Goal: Information Seeking & Learning: Learn about a topic

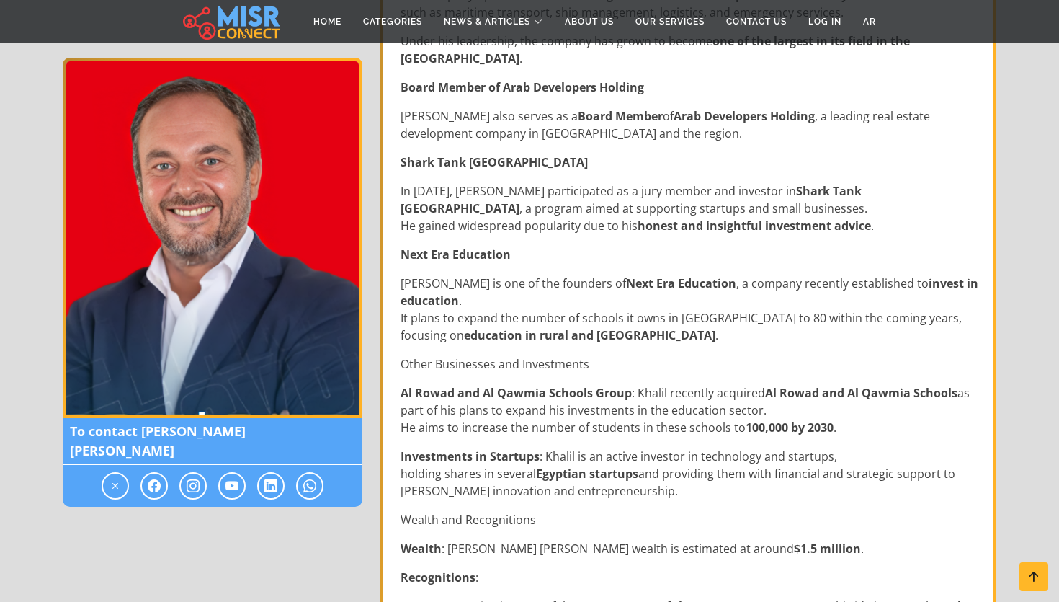
scroll to position [734, 0]
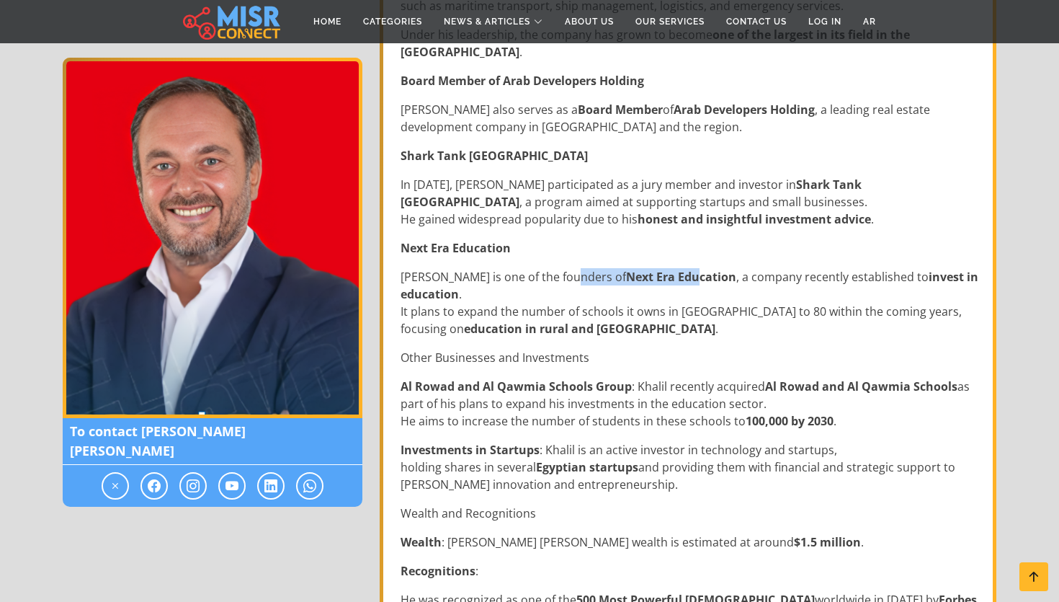
drag, startPoint x: 561, startPoint y: 272, endPoint x: 643, endPoint y: 269, distance: 82.2
click at [643, 269] on p "Khalil is one of the founders of Next Era Education , a company recently establ…" at bounding box center [690, 302] width 578 height 69
click at [636, 290] on p "Khalil is one of the founders of Next Era Education , a company recently establ…" at bounding box center [690, 302] width 578 height 69
drag, startPoint x: 576, startPoint y: 275, endPoint x: 674, endPoint y: 276, distance: 98.0
click at [674, 276] on strong "Next Era Education" at bounding box center [681, 277] width 110 height 16
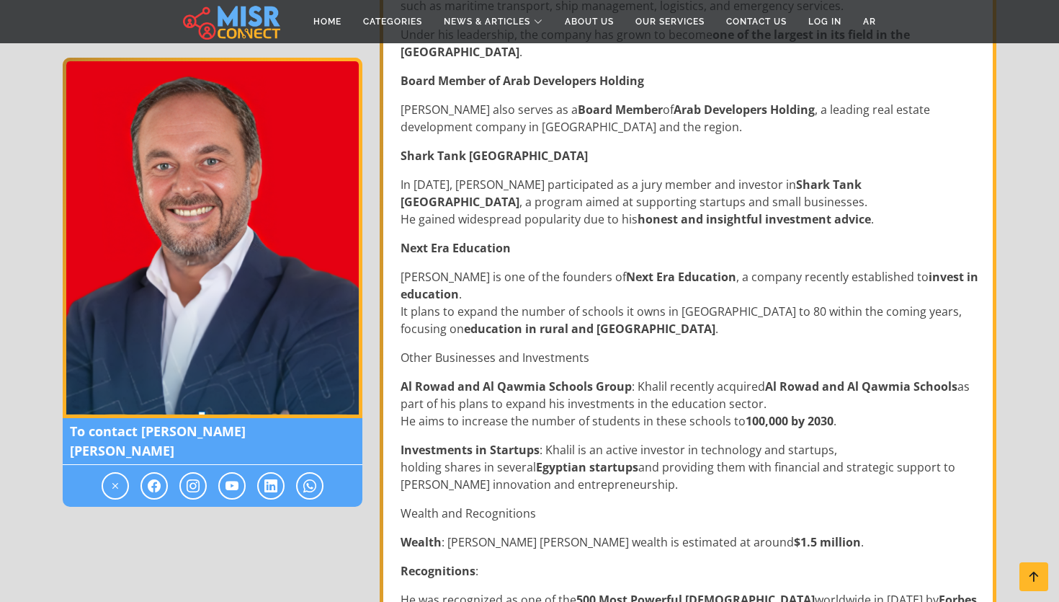
click at [615, 294] on p "Khalil is one of the founders of Next Era Education , a company recently establ…" at bounding box center [690, 302] width 578 height 69
drag, startPoint x: 569, startPoint y: 277, endPoint x: 677, endPoint y: 277, distance: 107.4
click at [677, 277] on p "Khalil is one of the founders of Next Era Education , a company recently establ…" at bounding box center [690, 302] width 578 height 69
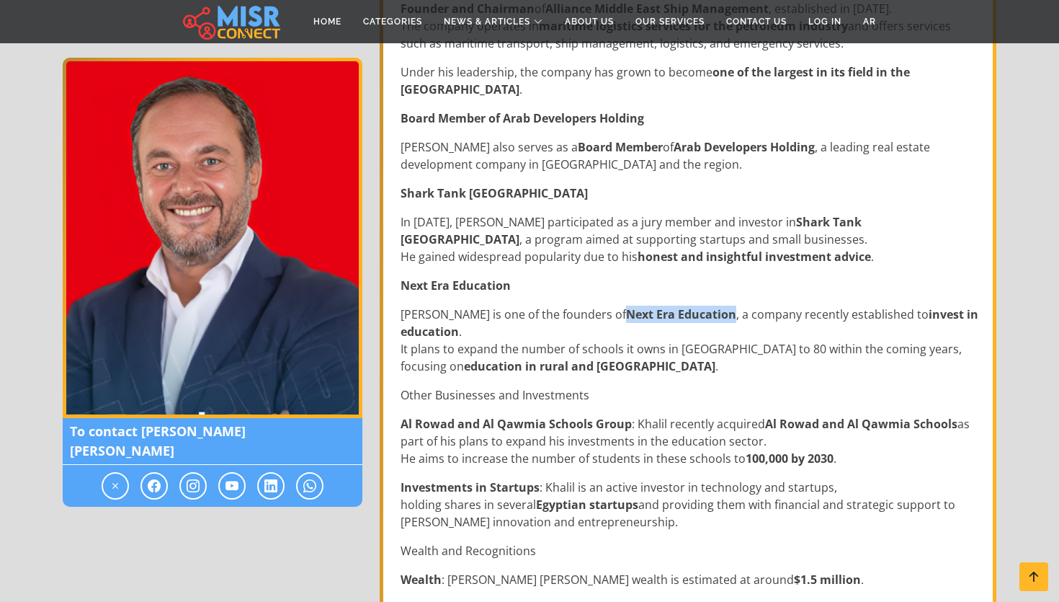
scroll to position [737, 0]
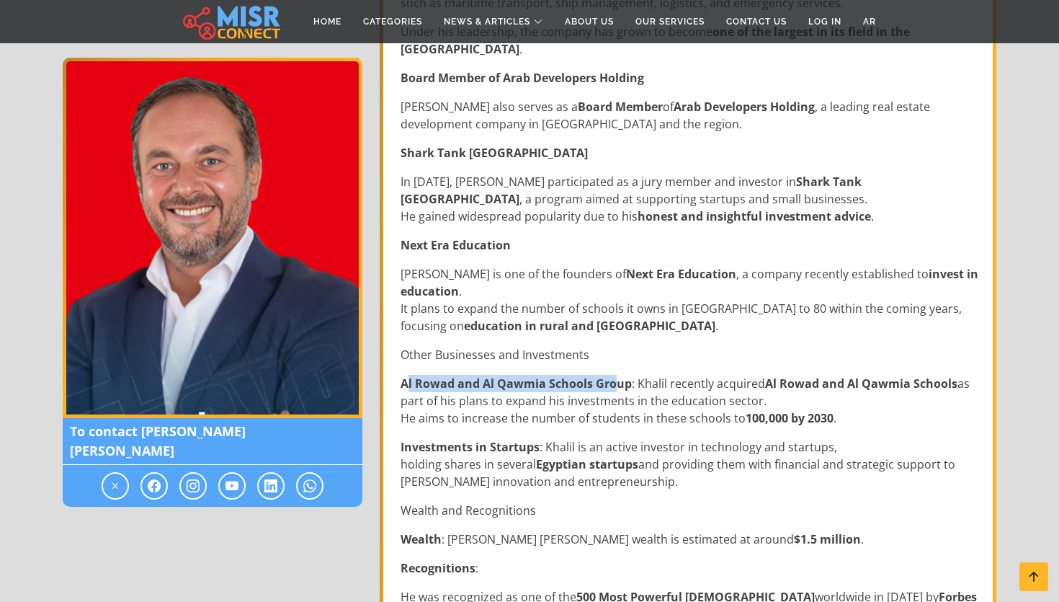
drag, startPoint x: 408, startPoint y: 380, endPoint x: 614, endPoint y: 382, distance: 206.1
click at [614, 381] on strong "Al Rowad and Al Qawmia Schools Group" at bounding box center [516, 383] width 231 height 16
click at [601, 399] on p "Al Rowad and Al Qawmia Schools Group : Khalil recently acquired Al Rowad and Al…" at bounding box center [690, 401] width 578 height 52
drag, startPoint x: 401, startPoint y: 380, endPoint x: 629, endPoint y: 379, distance: 227.7
click at [629, 379] on p "Al Rowad and Al Qawmia Schools Group : Khalil recently acquired Al Rowad and Al…" at bounding box center [690, 401] width 578 height 52
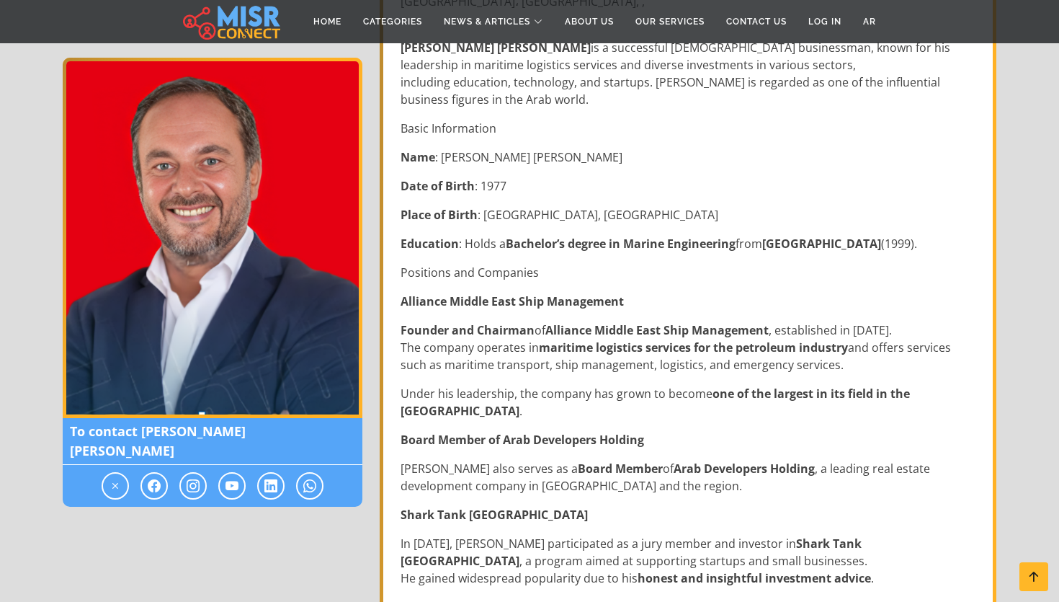
scroll to position [199, 0]
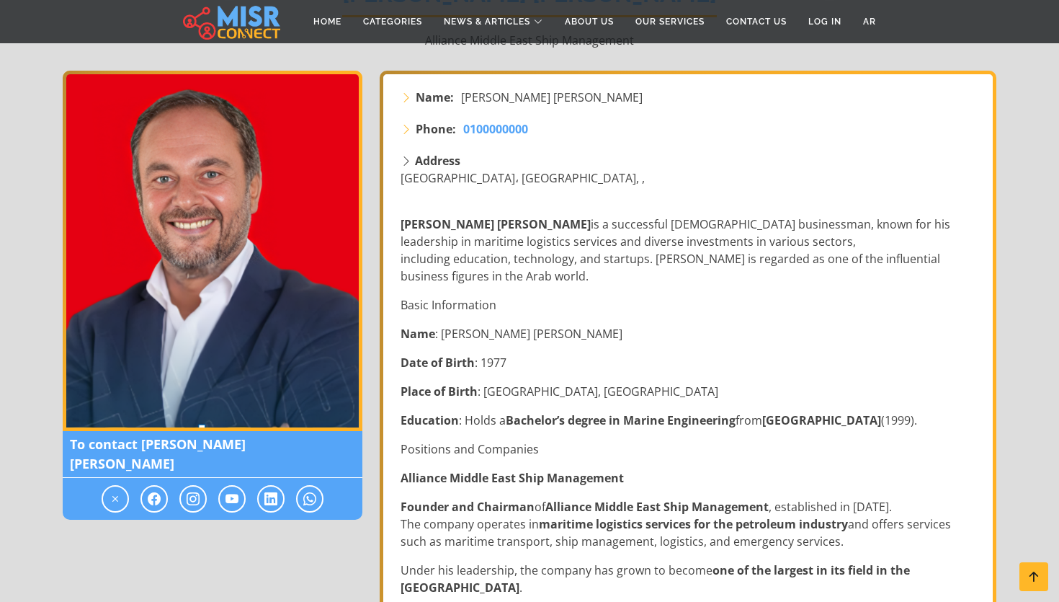
click at [418, 161] on strong "Address" at bounding box center [437, 161] width 45 height 16
click at [413, 128] on li "Phone: 0100000000" at bounding box center [690, 128] width 578 height 17
click at [554, 239] on p "Ahmed Tarek Khalil is a successful Egyptian businessman, known for his leadersh…" at bounding box center [690, 249] width 578 height 69
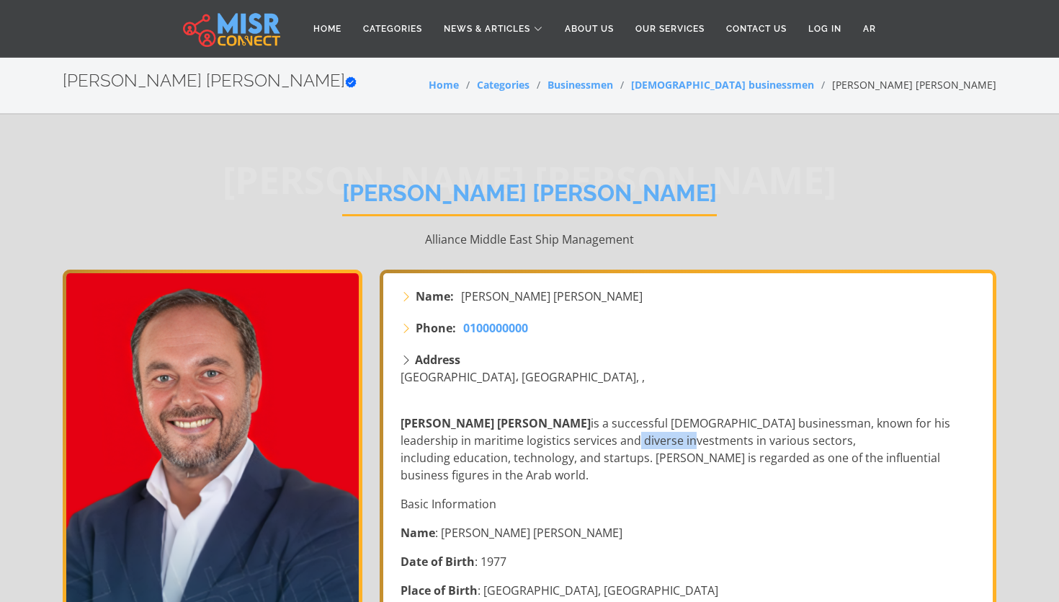
scroll to position [81, 0]
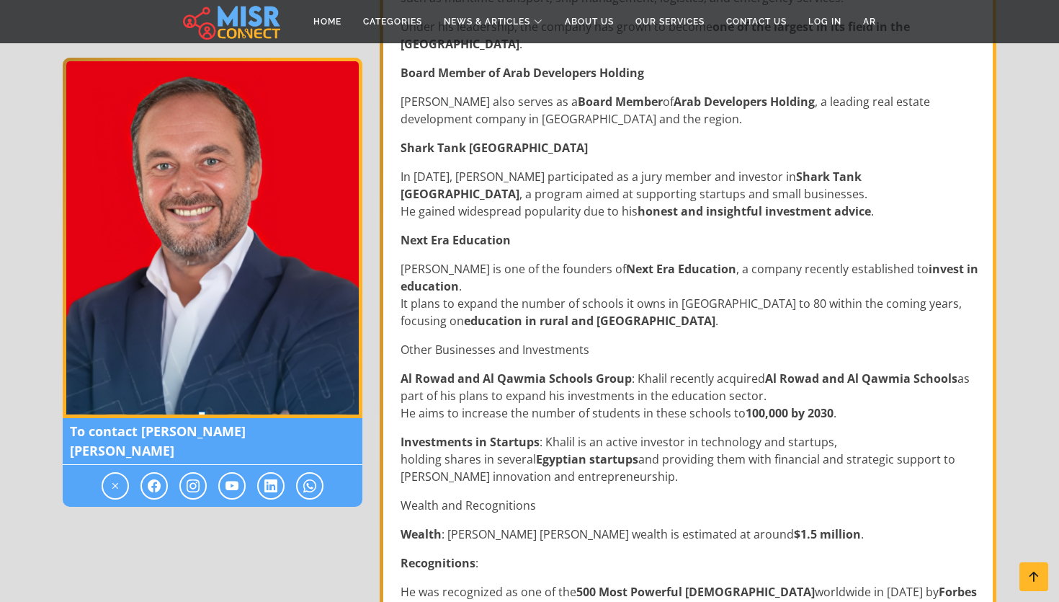
scroll to position [533, 0]
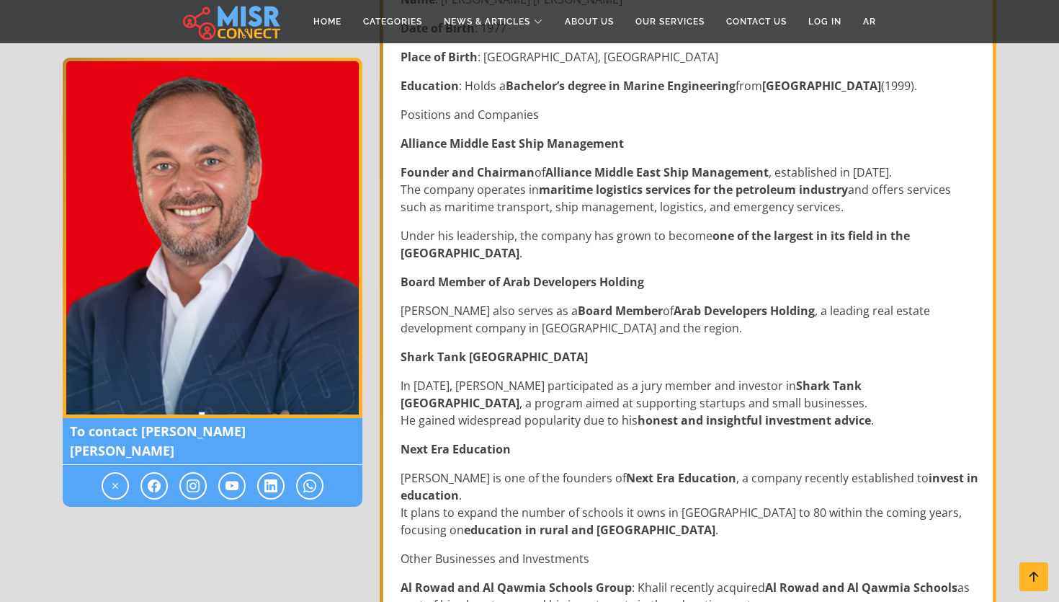
click at [526, 529] on strong "education in rural and Upper Egypt" at bounding box center [589, 530] width 251 height 16
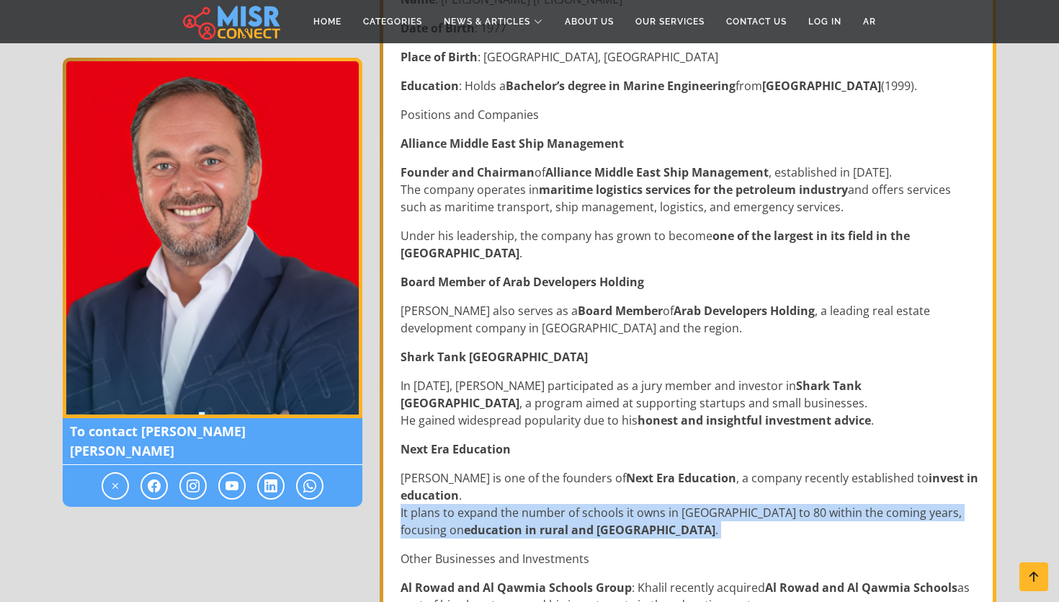
click at [526, 529] on strong "education in rural and Upper Egypt" at bounding box center [589, 530] width 251 height 16
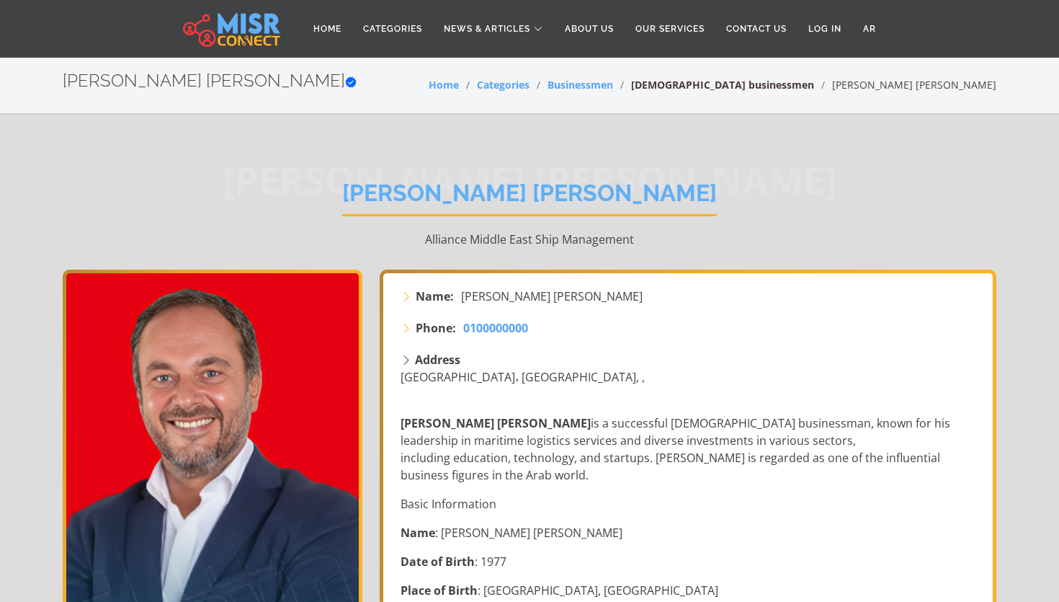
click at [814, 88] on link "[DEMOGRAPHIC_DATA] businessmen" at bounding box center [722, 85] width 183 height 14
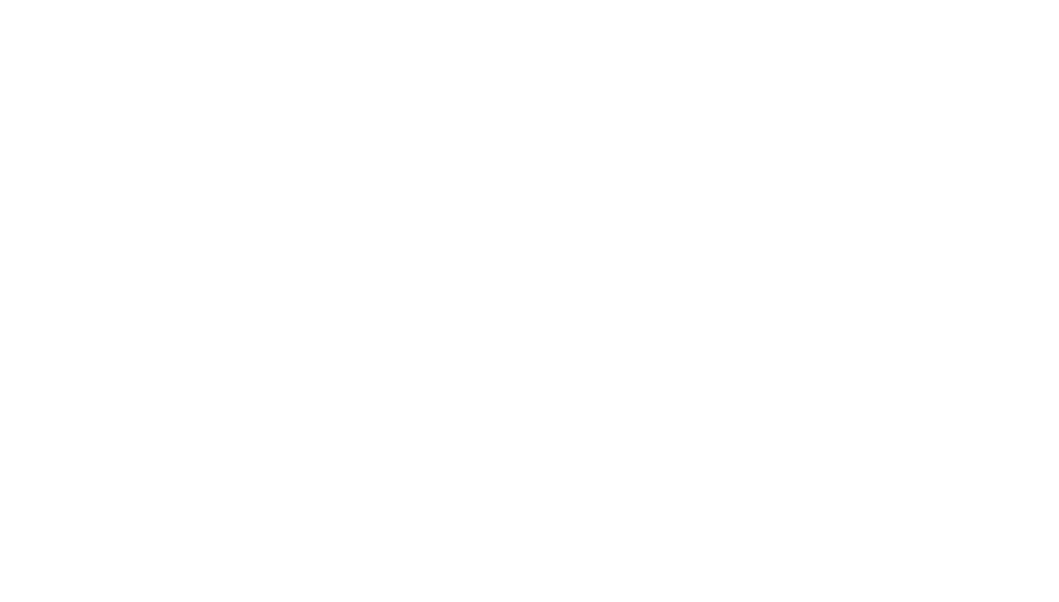
select select "**********"
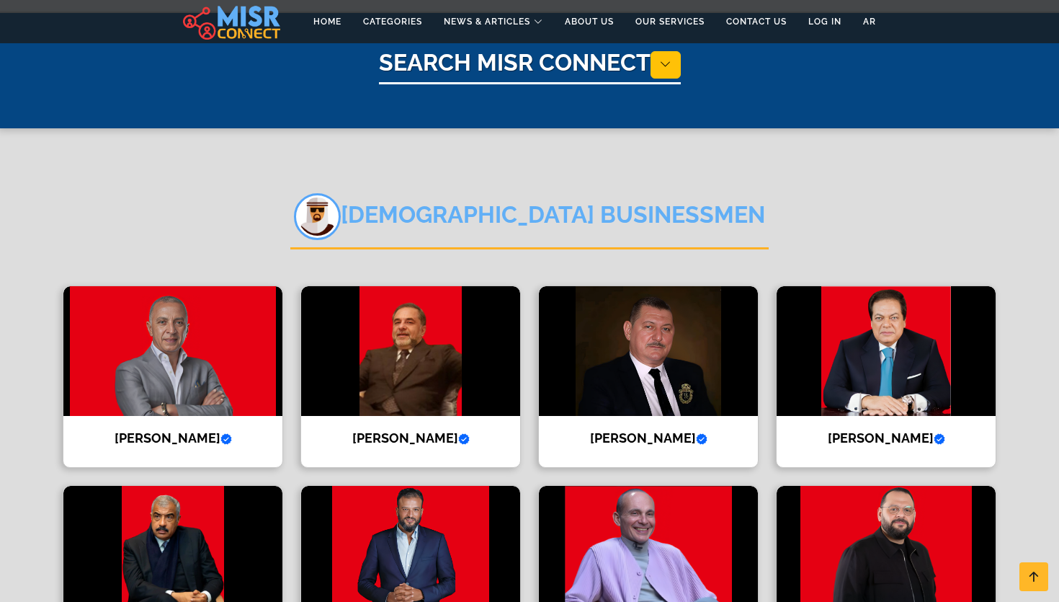
scroll to position [108, 0]
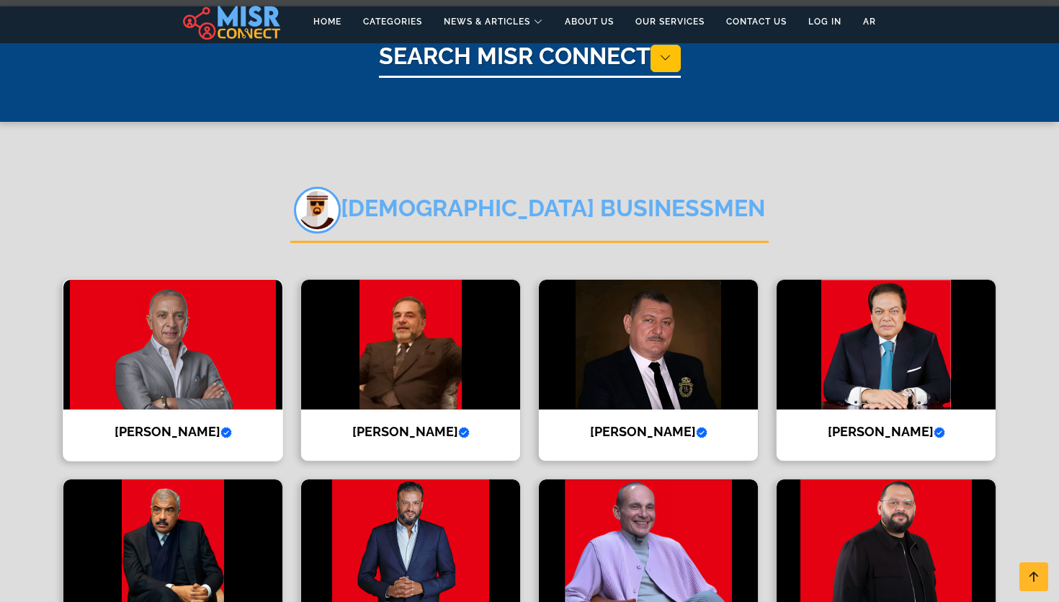
click at [207, 338] on img at bounding box center [172, 345] width 219 height 130
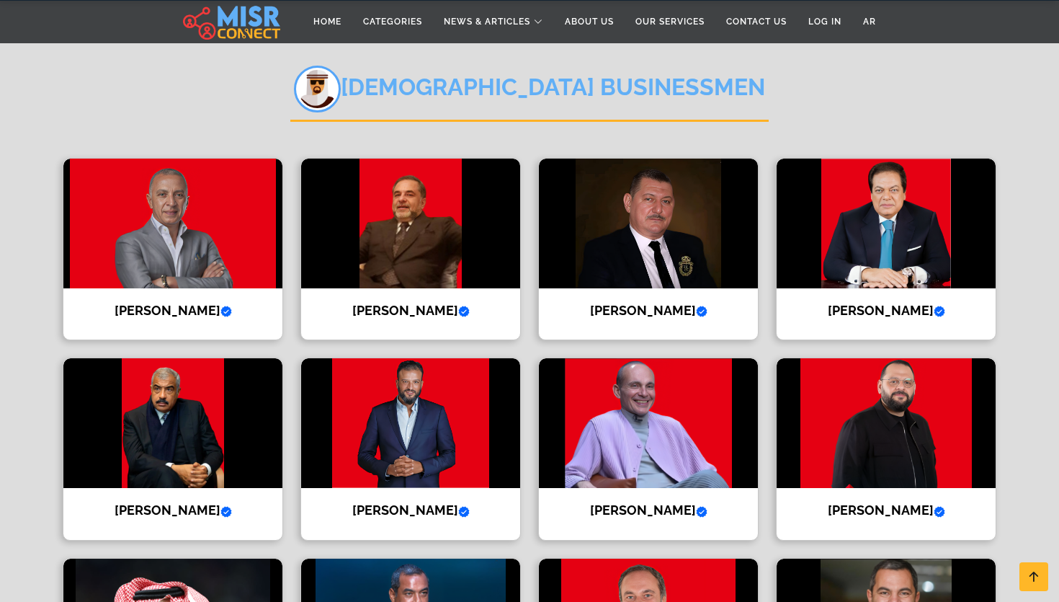
scroll to position [233, 0]
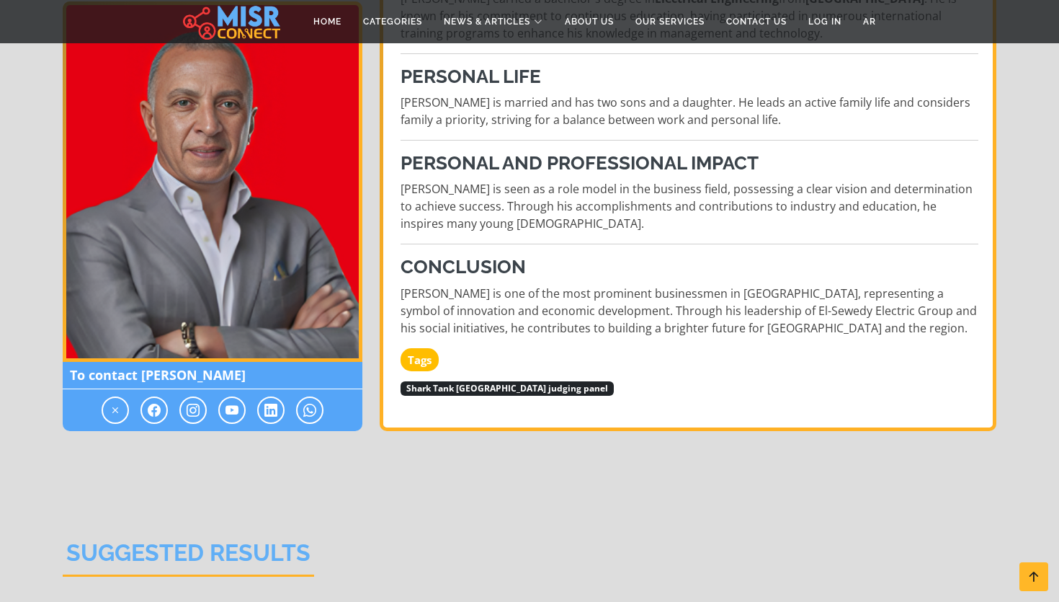
scroll to position [1354, 0]
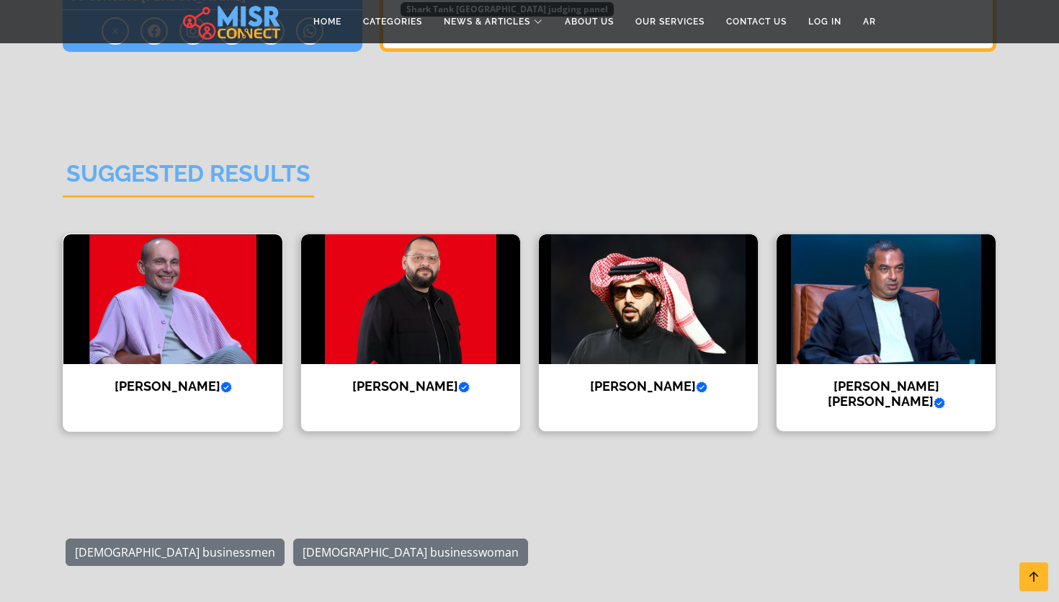
click at [116, 261] on img at bounding box center [172, 299] width 219 height 130
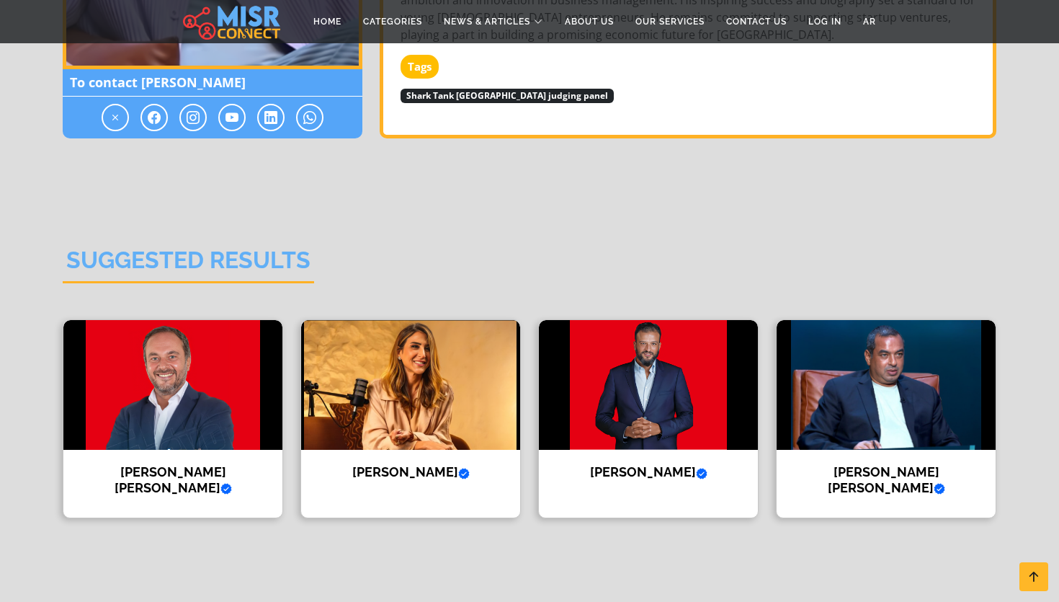
scroll to position [1563, 0]
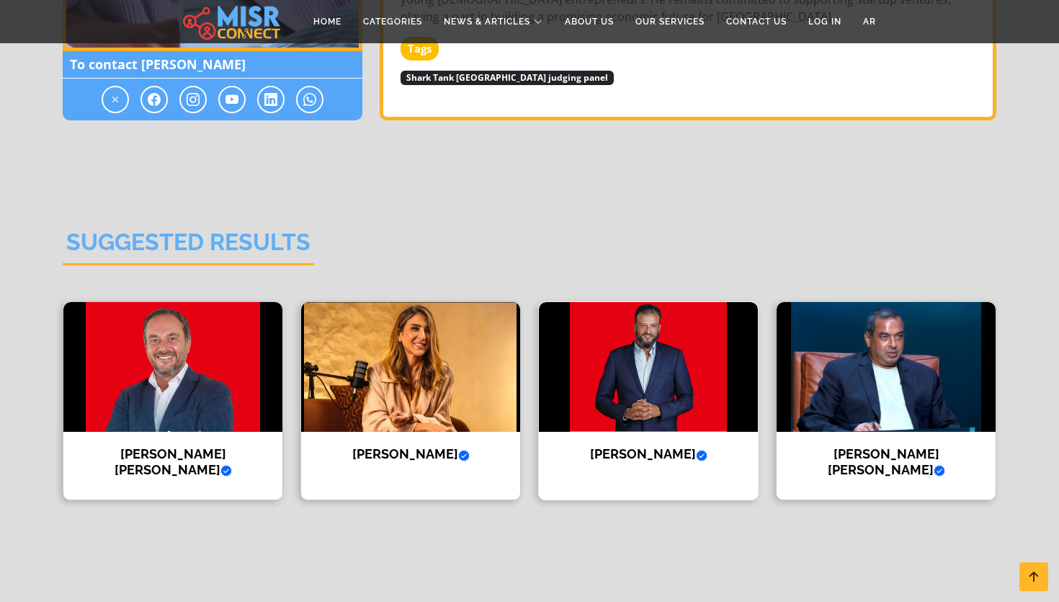
click at [647, 460] on h4 "[PERSON_NAME] Verified account" at bounding box center [648, 454] width 197 height 16
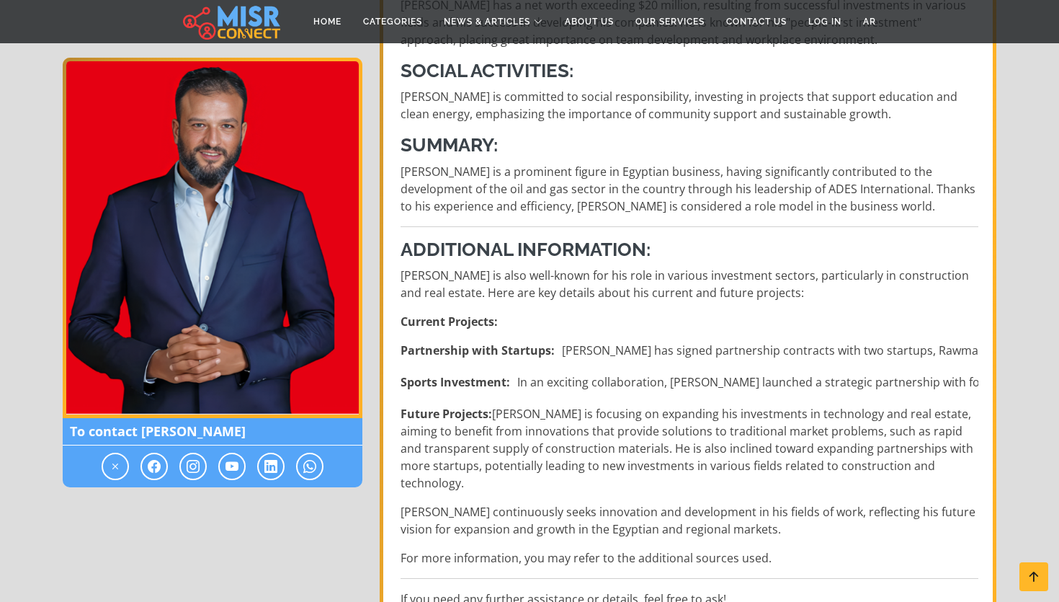
scroll to position [868, 0]
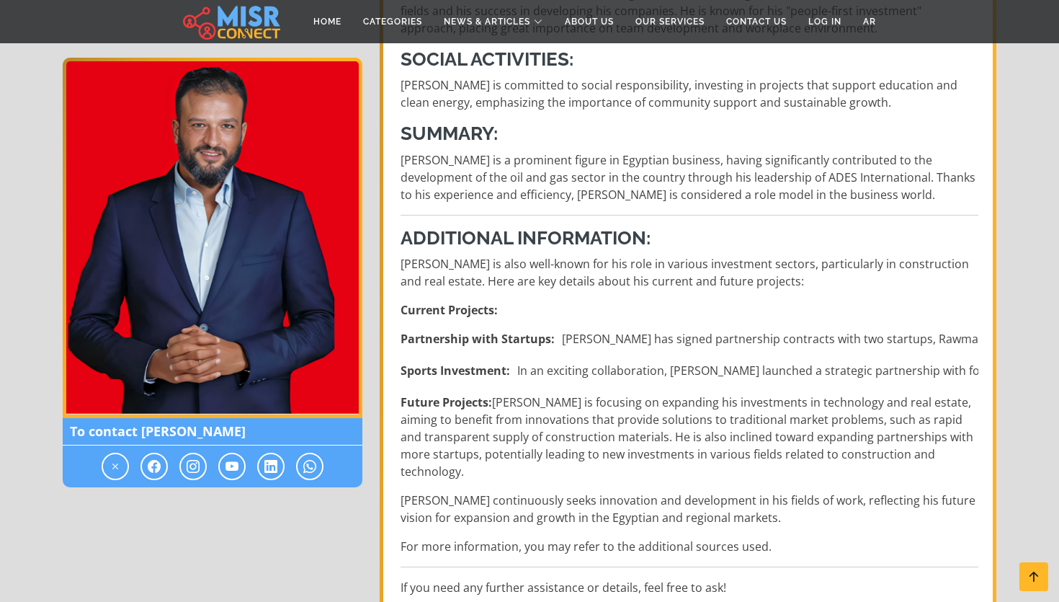
click at [726, 372] on li "Sports Investment: In an exciting collaboration, Abbas launched a strategic par…" at bounding box center [690, 370] width 578 height 17
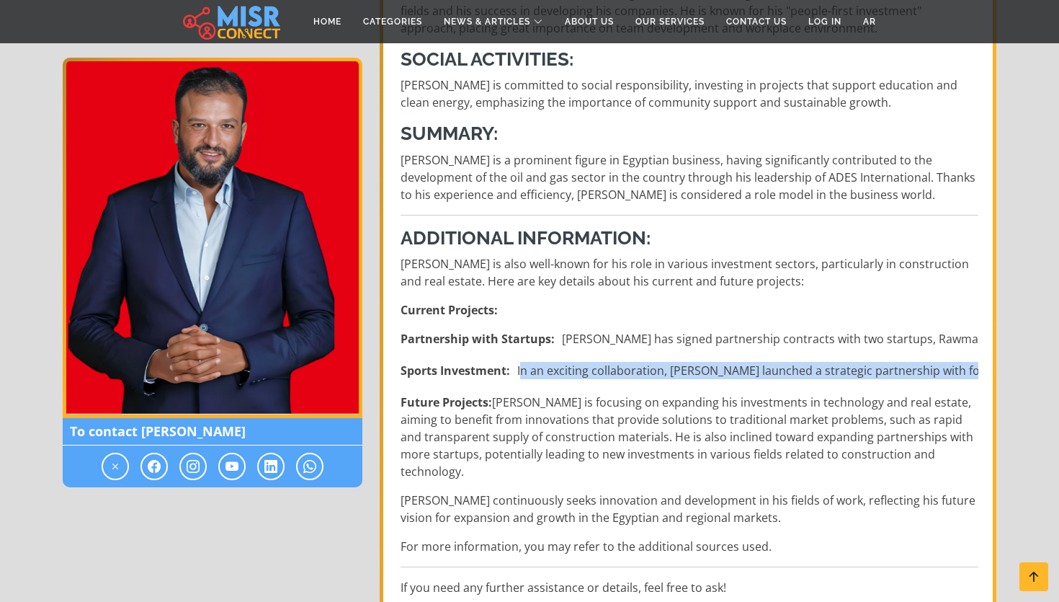
click at [726, 372] on li "Sports Investment: In an exciting collaboration, Abbas launched a strategic par…" at bounding box center [690, 370] width 578 height 17
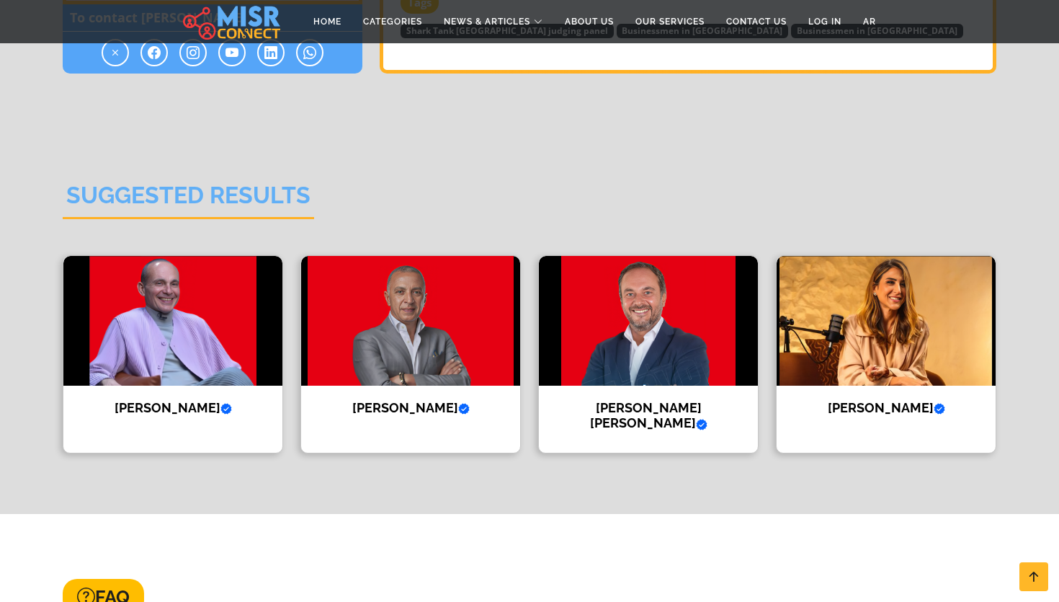
scroll to position [1957, 0]
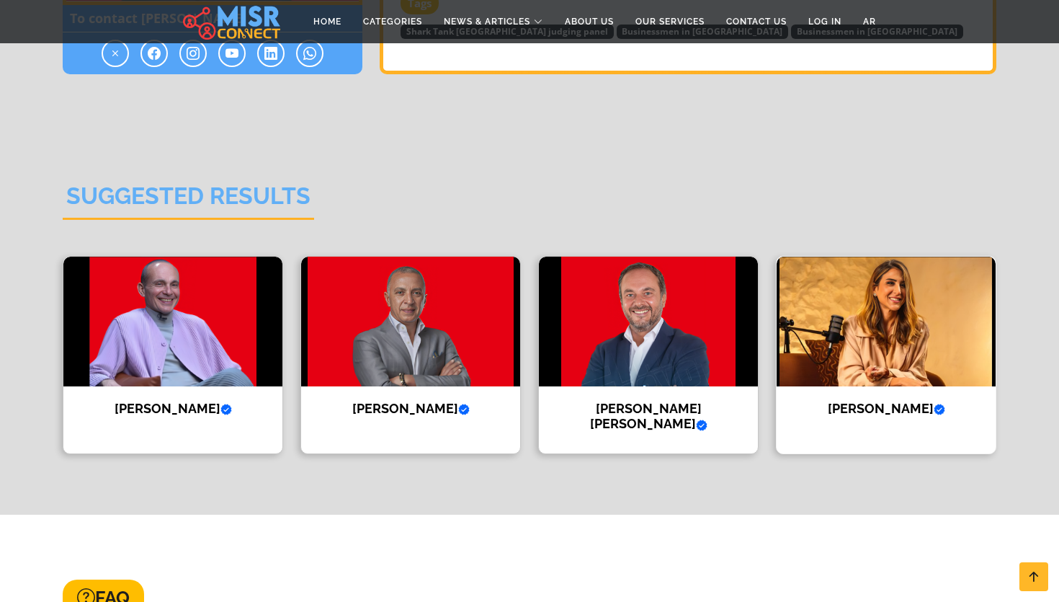
click at [883, 376] on div "Dina Ghabbour Verified account CEO of Ghabbour Foundation for Development" at bounding box center [886, 355] width 220 height 198
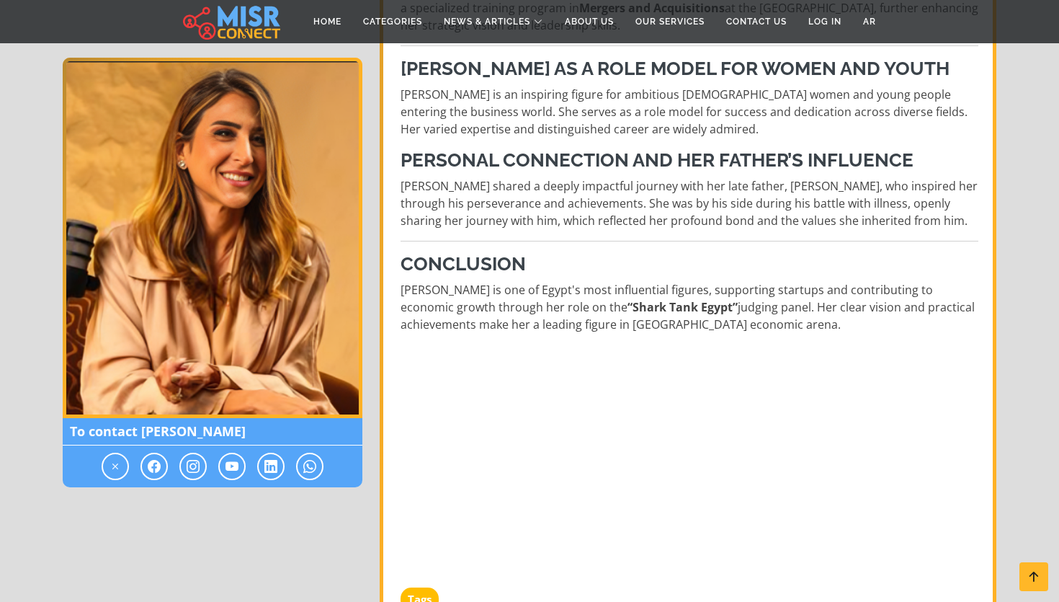
scroll to position [1170, 0]
